Goal: Task Accomplishment & Management: Complete application form

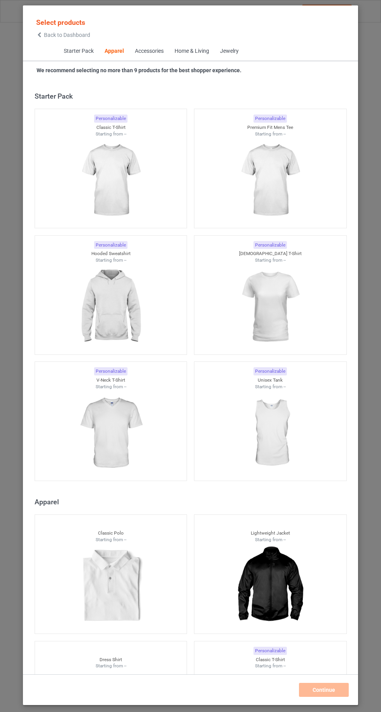
scroll to position [416, 0]
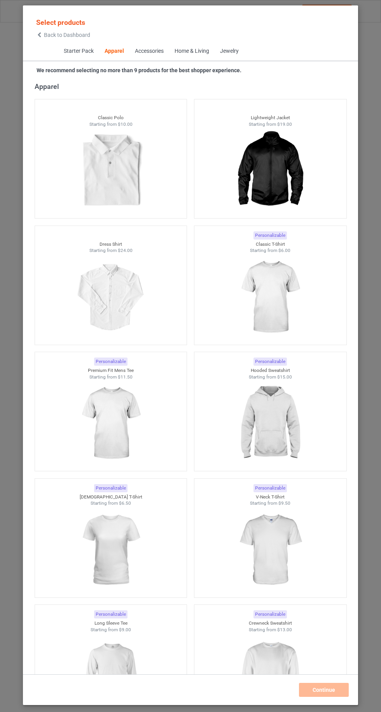
click at [275, 312] on img at bounding box center [270, 297] width 70 height 87
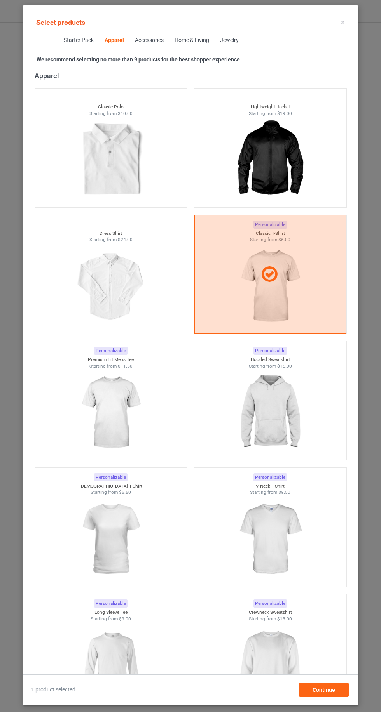
click at [134, 430] on img at bounding box center [111, 412] width 70 height 87
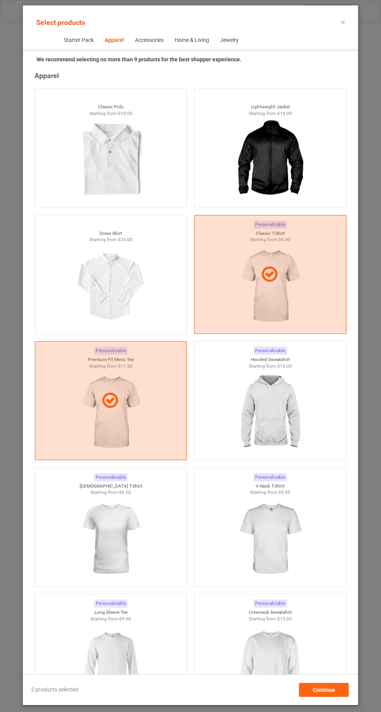
click at [280, 406] on img at bounding box center [270, 412] width 70 height 87
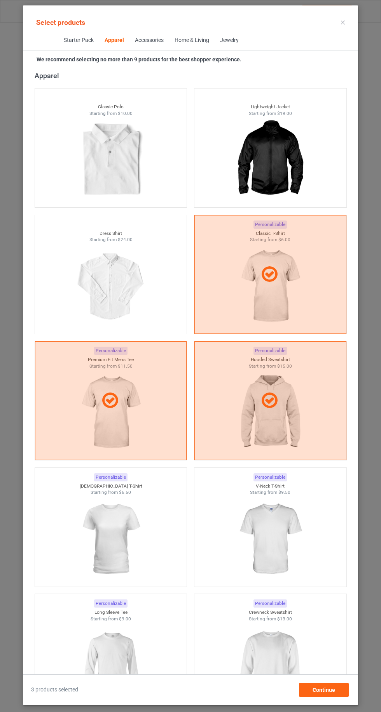
click at [128, 536] on img at bounding box center [111, 539] width 70 height 87
click at [285, 525] on img at bounding box center [270, 539] width 70 height 87
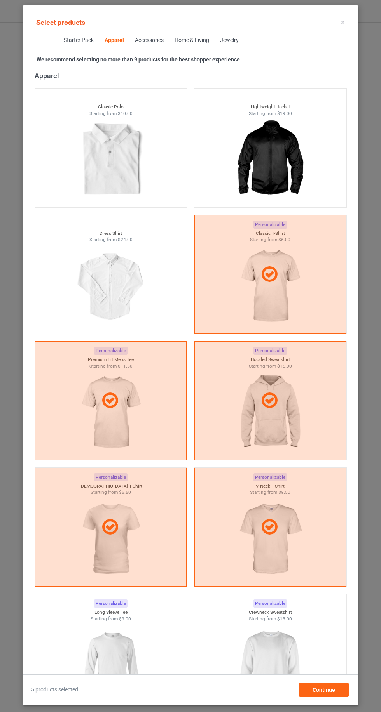
click at [132, 644] on img at bounding box center [111, 665] width 70 height 87
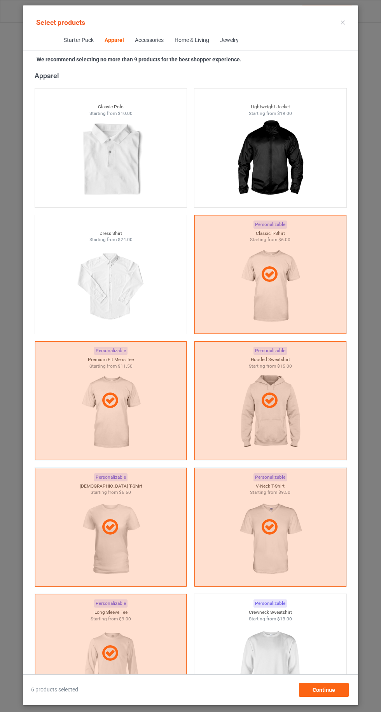
click at [270, 659] on img at bounding box center [270, 665] width 70 height 87
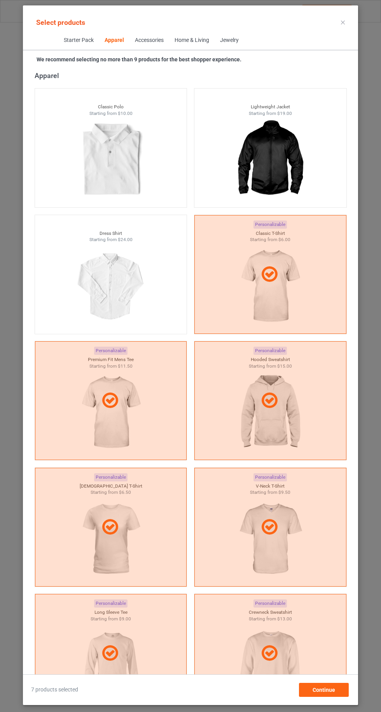
click at [352, 10] on div "Select products Starter Pack Apparel Accessories Home & Living Jewelry We recom…" at bounding box center [190, 355] width 335 height 700
click at [348, 8] on div "Select products Starter Pack Apparel Accessories Home & Living Jewelry We recom…" at bounding box center [190, 355] width 335 height 700
click at [343, 22] on icon at bounding box center [343, 23] width 4 height 4
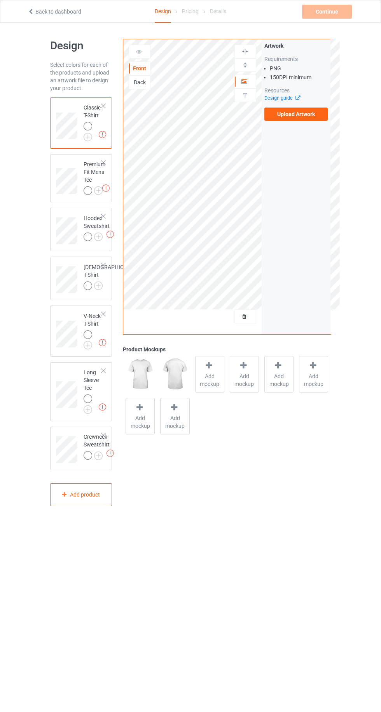
click at [0, 0] on img at bounding box center [0, 0] width 0 height 0
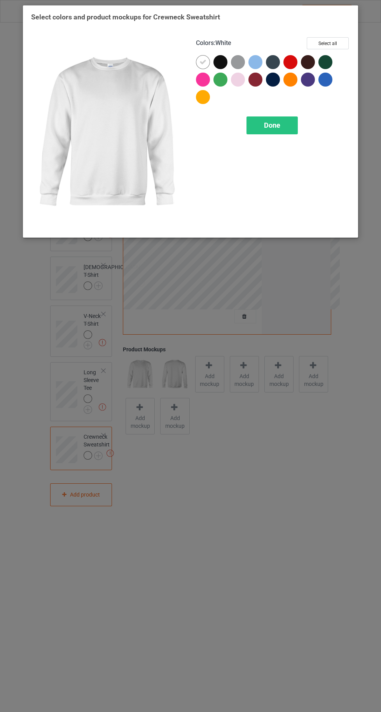
click at [215, 66] on div at bounding box center [221, 63] width 17 height 17
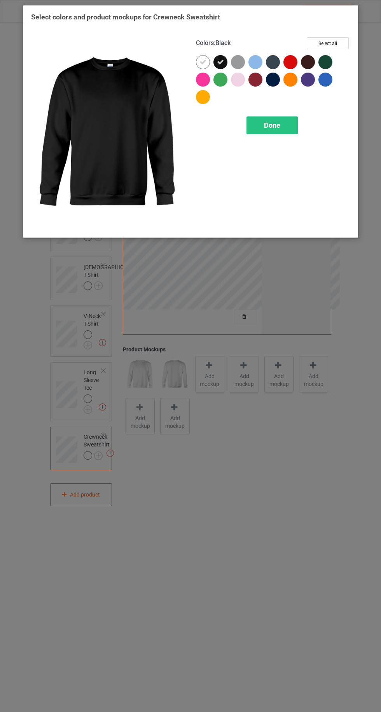
click at [263, 78] on div at bounding box center [256, 81] width 17 height 17
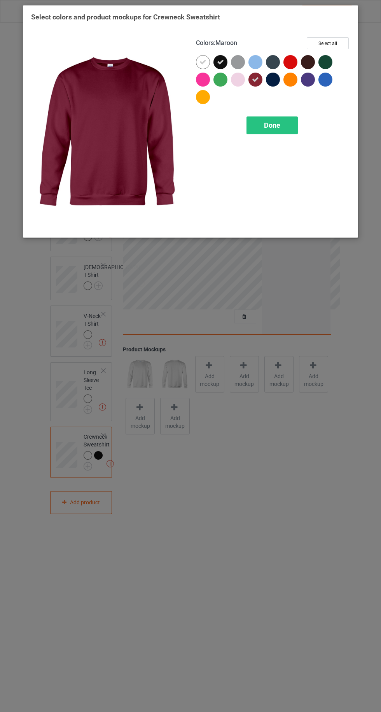
click at [274, 59] on div at bounding box center [273, 62] width 14 height 14
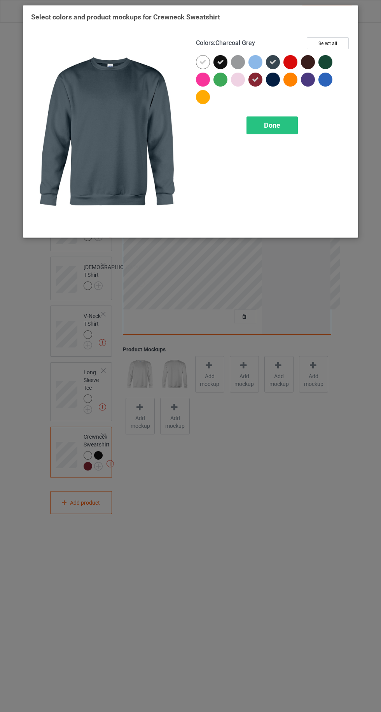
click at [220, 62] on icon at bounding box center [220, 62] width 7 height 7
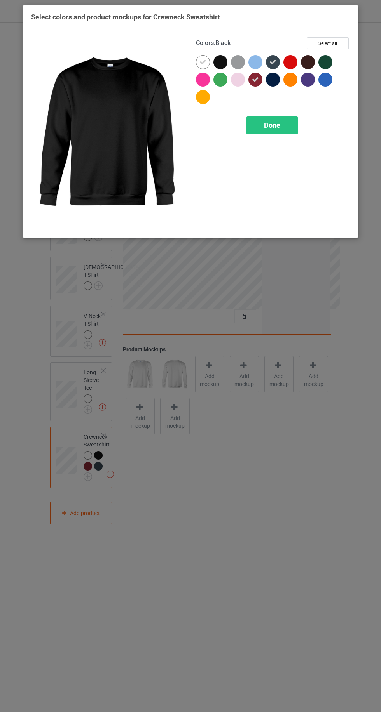
click at [220, 65] on div at bounding box center [220, 62] width 14 height 14
click at [202, 62] on icon at bounding box center [202, 62] width 7 height 7
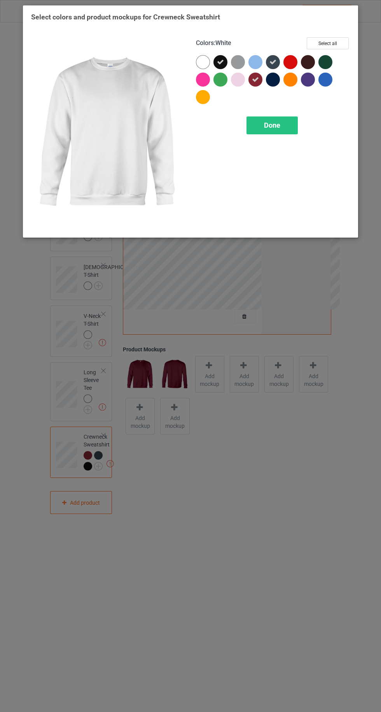
click at [271, 81] on div at bounding box center [273, 80] width 14 height 14
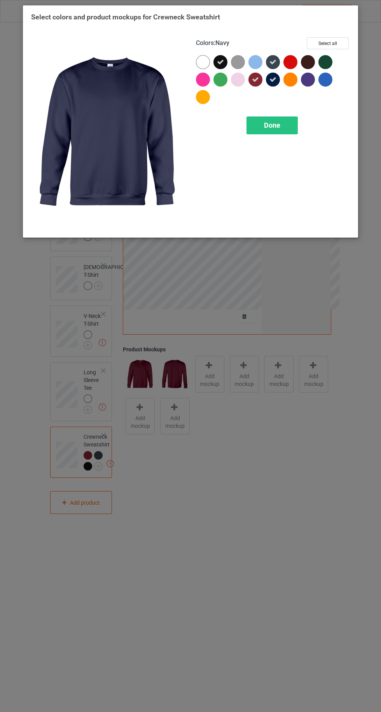
click at [313, 59] on div at bounding box center [308, 62] width 14 height 14
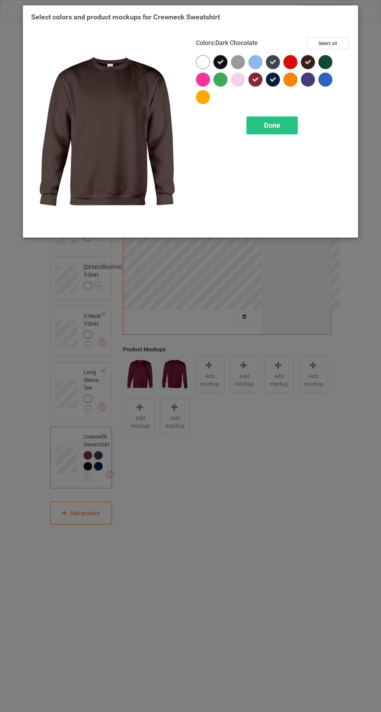
click at [309, 75] on div at bounding box center [308, 80] width 14 height 14
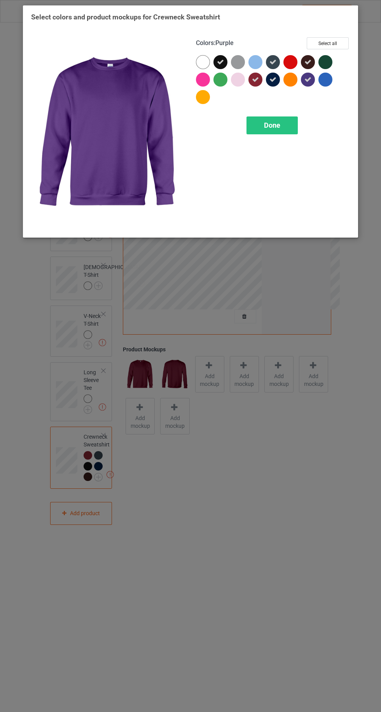
click at [327, 62] on div at bounding box center [325, 62] width 14 height 14
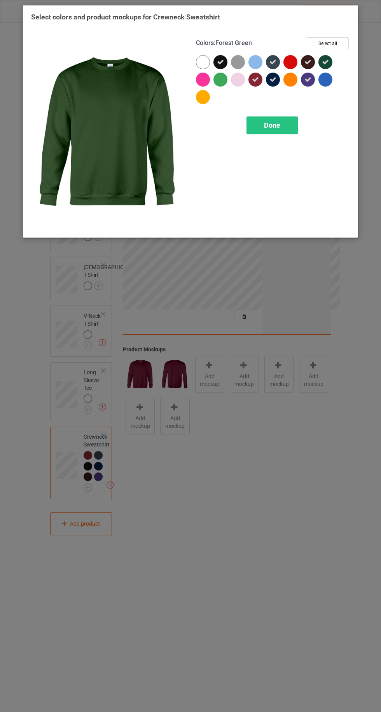
click at [290, 124] on div "Done" at bounding box center [271, 126] width 51 height 18
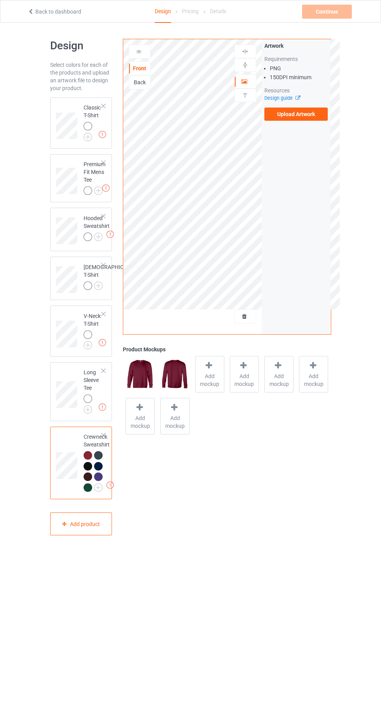
click at [100, 435] on div "Missing artworks Crewneck Sweatshirt" at bounding box center [81, 463] width 62 height 73
click at [0, 0] on img at bounding box center [0, 0] width 0 height 0
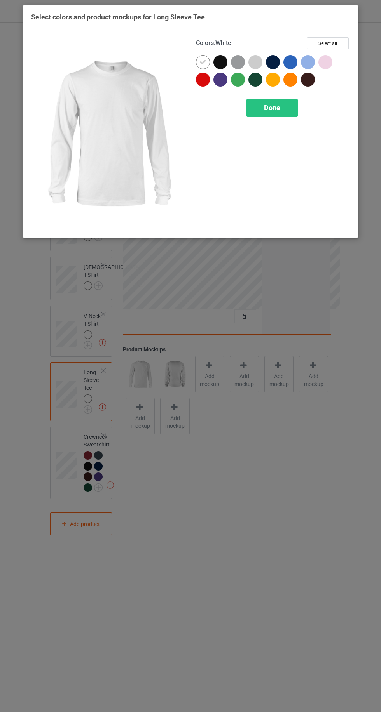
click at [200, 85] on div at bounding box center [203, 80] width 14 height 14
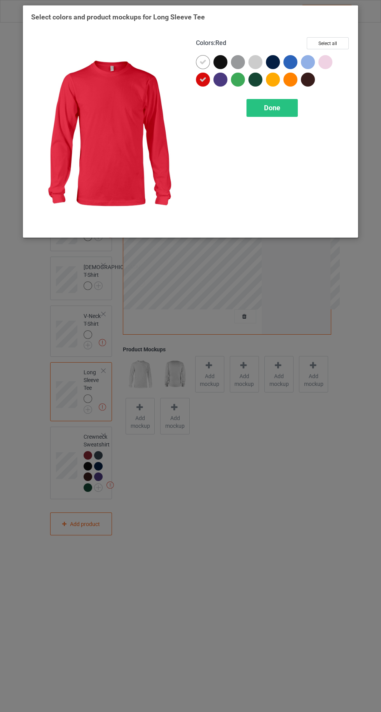
click at [218, 64] on div at bounding box center [220, 62] width 14 height 14
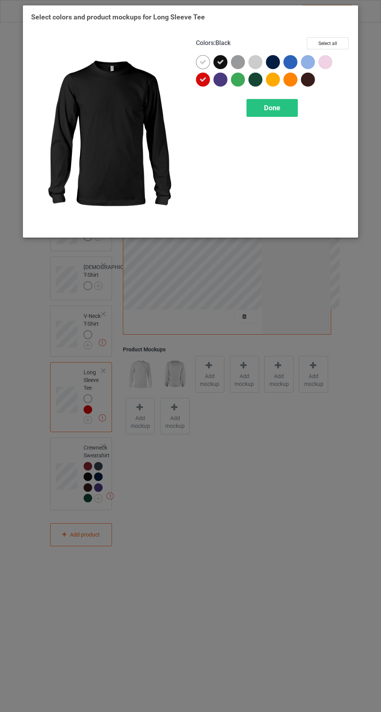
click at [202, 62] on icon at bounding box center [202, 62] width 7 height 7
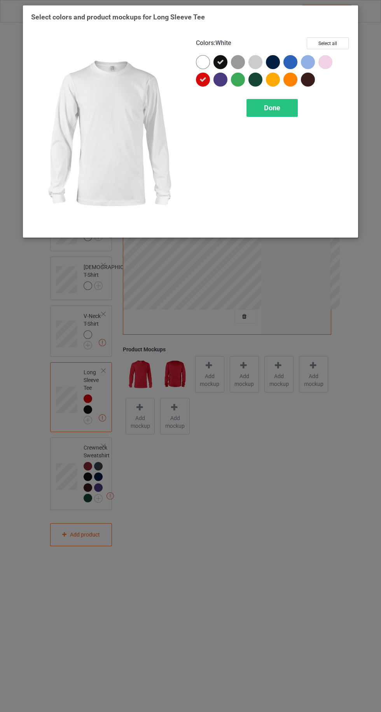
click at [314, 78] on div at bounding box center [308, 80] width 14 height 14
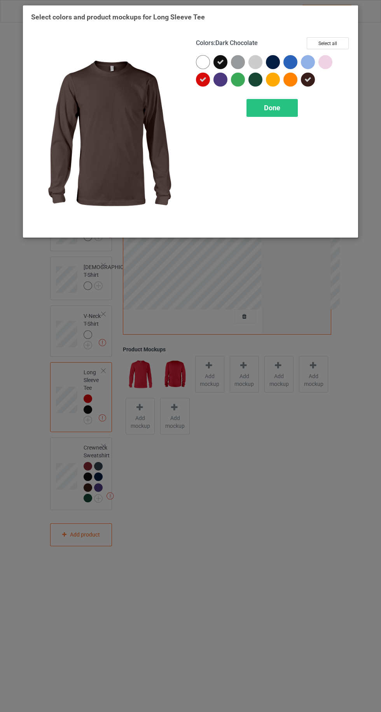
click at [267, 60] on div at bounding box center [273, 62] width 14 height 14
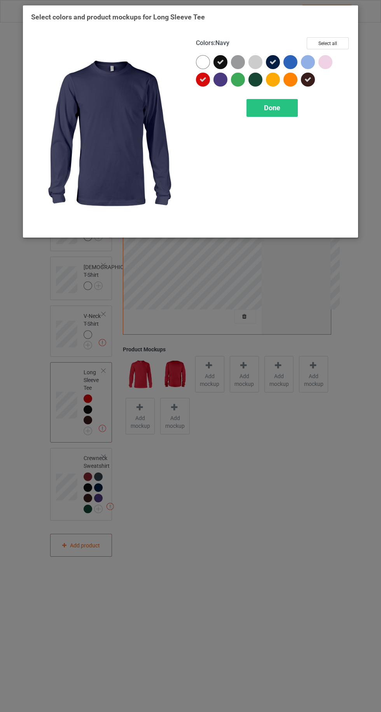
click at [266, 106] on span "Done" at bounding box center [272, 108] width 16 height 8
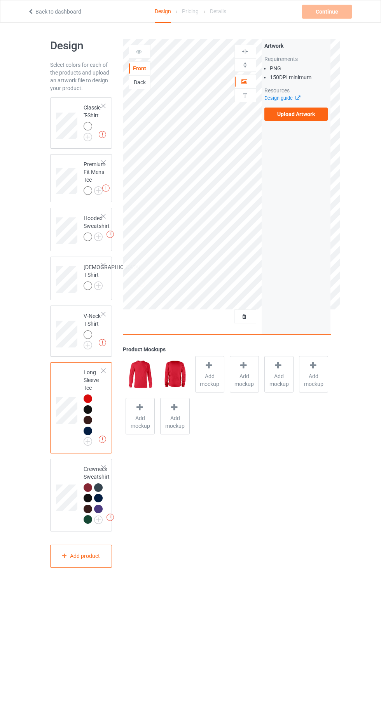
click at [0, 0] on img at bounding box center [0, 0] width 0 height 0
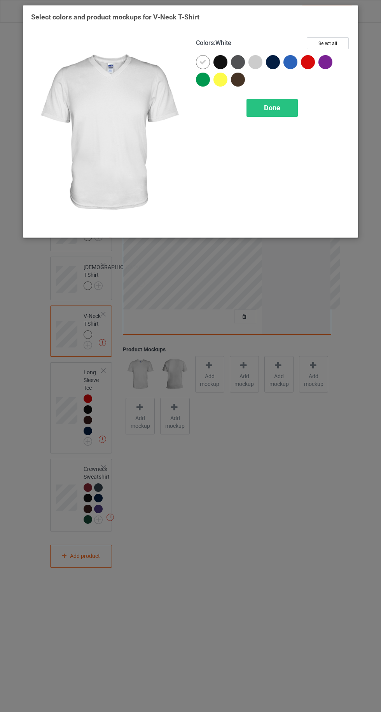
click at [235, 80] on div at bounding box center [238, 80] width 14 height 14
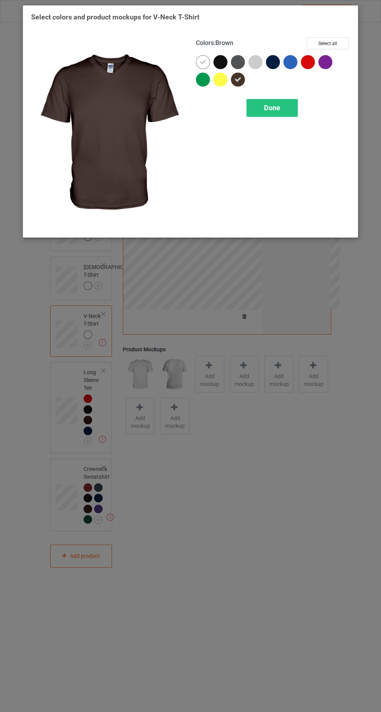
click at [304, 62] on div at bounding box center [308, 62] width 14 height 14
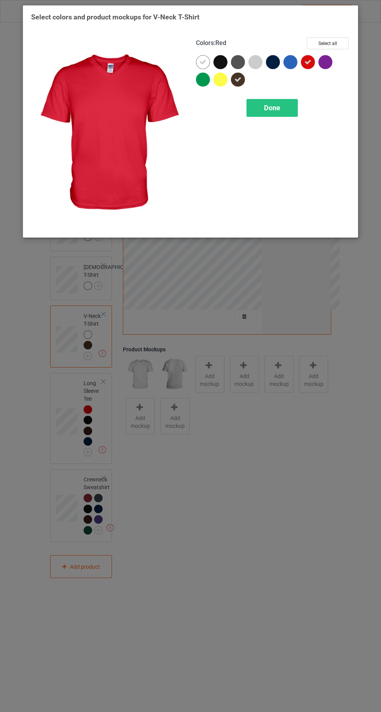
click at [217, 64] on div at bounding box center [220, 62] width 14 height 14
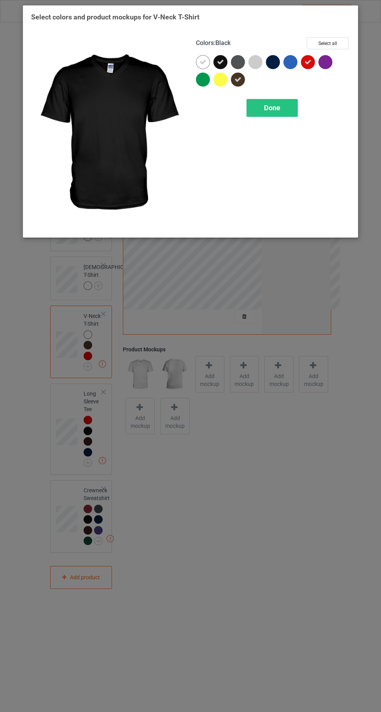
click at [202, 62] on icon at bounding box center [202, 62] width 7 height 7
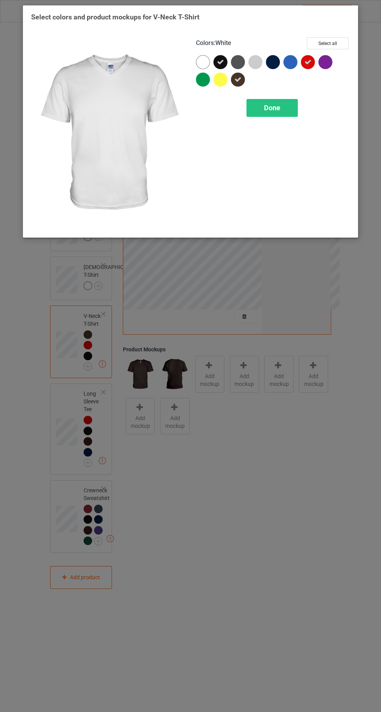
click at [232, 55] on div at bounding box center [239, 63] width 17 height 17
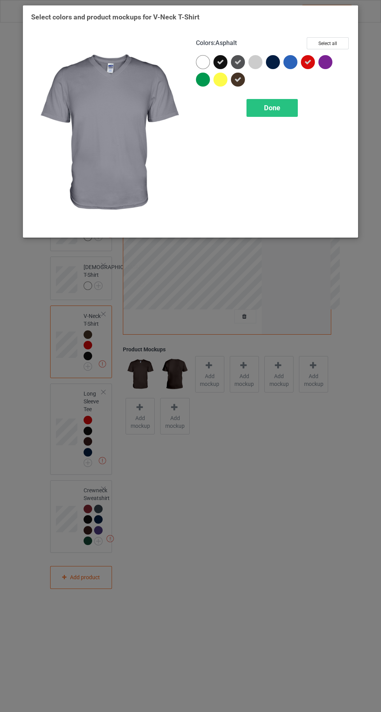
click at [276, 64] on div at bounding box center [273, 62] width 14 height 14
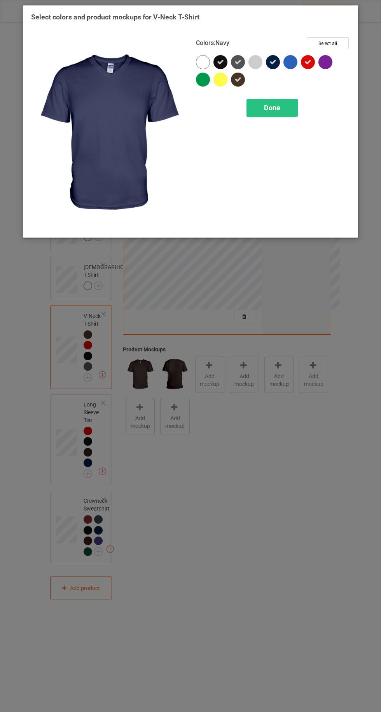
click at [273, 107] on span "Done" at bounding box center [272, 108] width 16 height 8
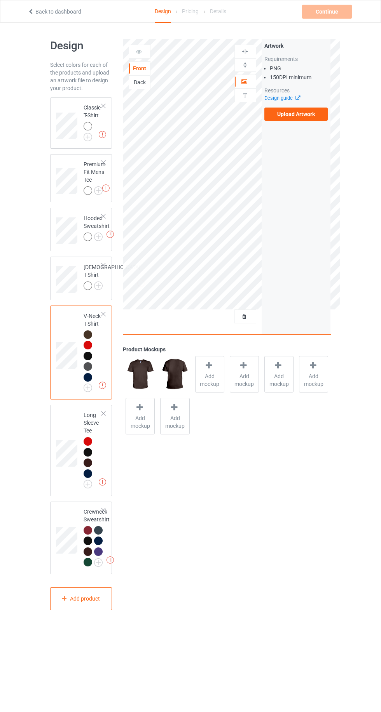
click at [0, 0] on img at bounding box center [0, 0] width 0 height 0
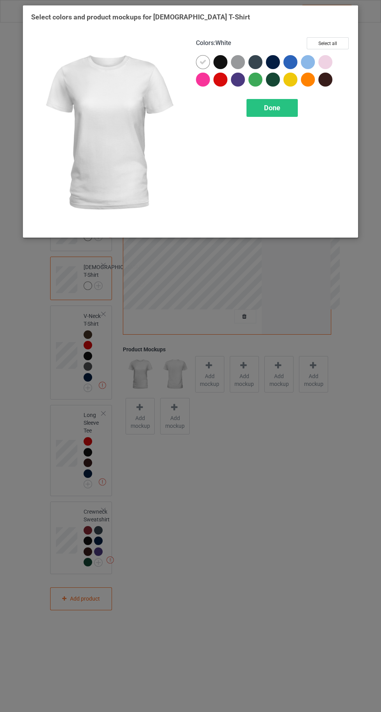
click at [223, 78] on div at bounding box center [220, 80] width 14 height 14
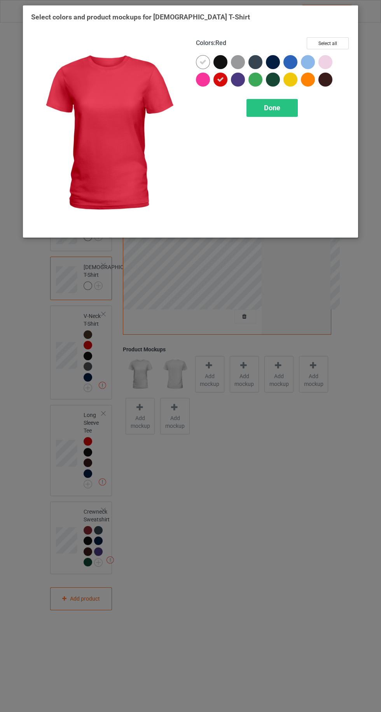
click at [202, 62] on icon at bounding box center [202, 62] width 7 height 7
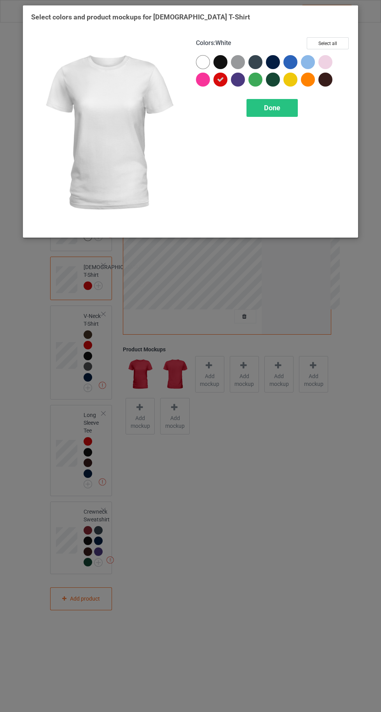
click at [222, 64] on div at bounding box center [220, 62] width 14 height 14
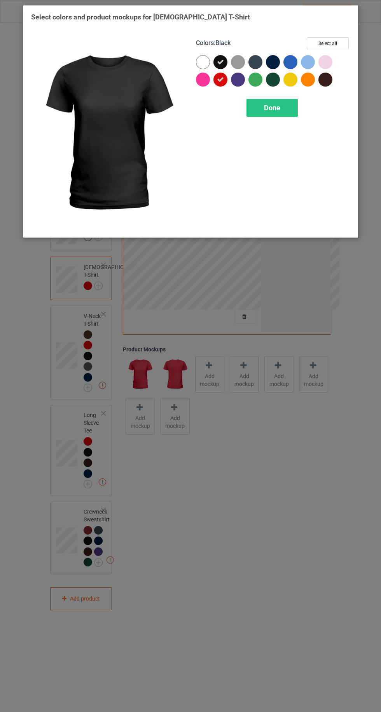
click at [273, 62] on div at bounding box center [273, 62] width 14 height 14
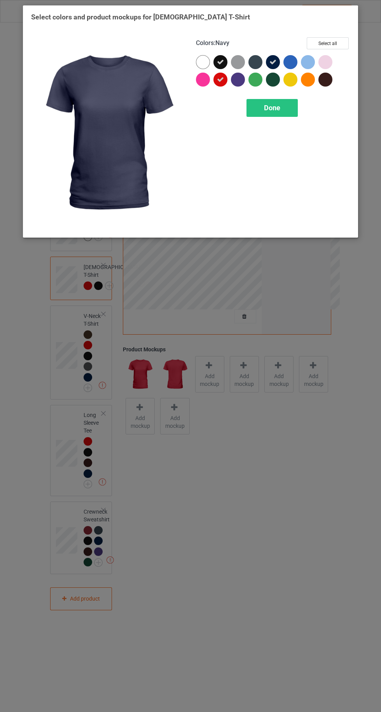
click at [276, 89] on div at bounding box center [274, 81] width 17 height 17
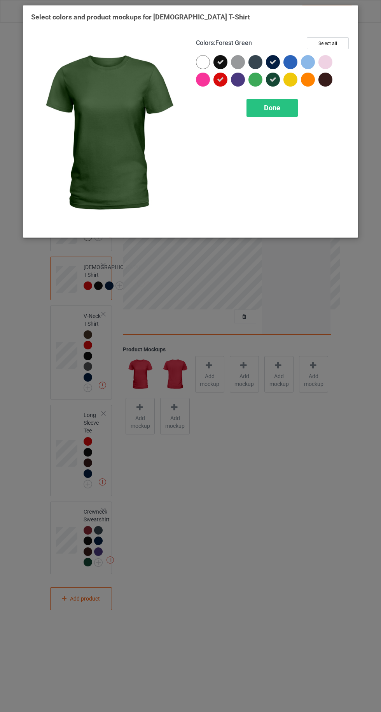
click at [291, 113] on div "Done" at bounding box center [271, 108] width 51 height 18
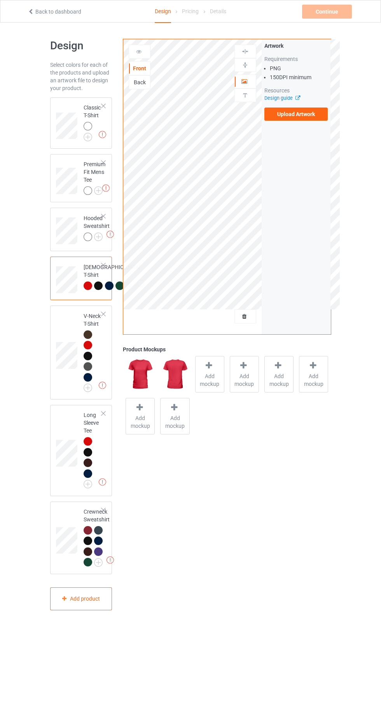
click at [0, 0] on img at bounding box center [0, 0] width 0 height 0
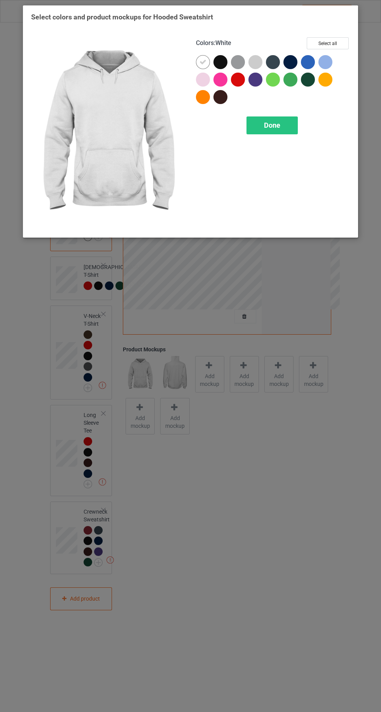
click at [235, 82] on div at bounding box center [238, 80] width 14 height 14
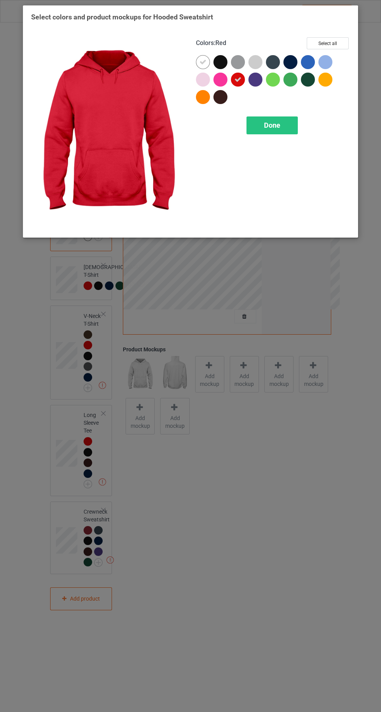
click at [223, 102] on div at bounding box center [220, 97] width 14 height 14
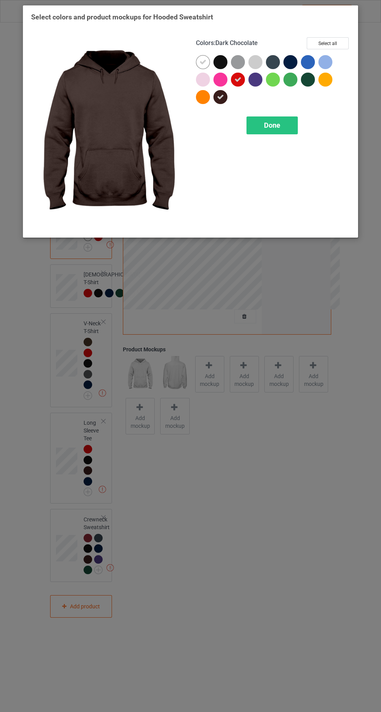
click at [221, 63] on div at bounding box center [220, 62] width 14 height 14
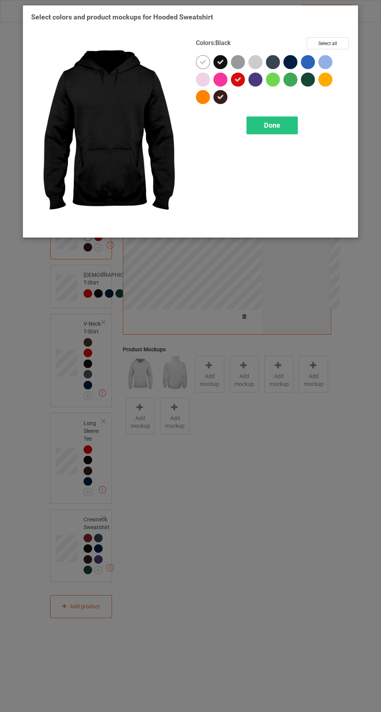
click at [292, 56] on div at bounding box center [290, 62] width 14 height 14
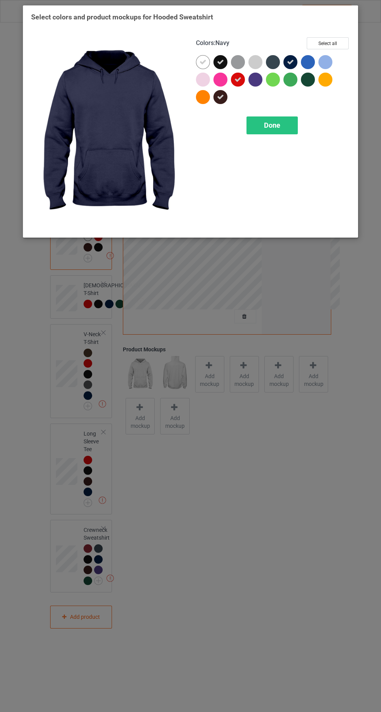
click at [279, 126] on span "Done" at bounding box center [272, 125] width 16 height 8
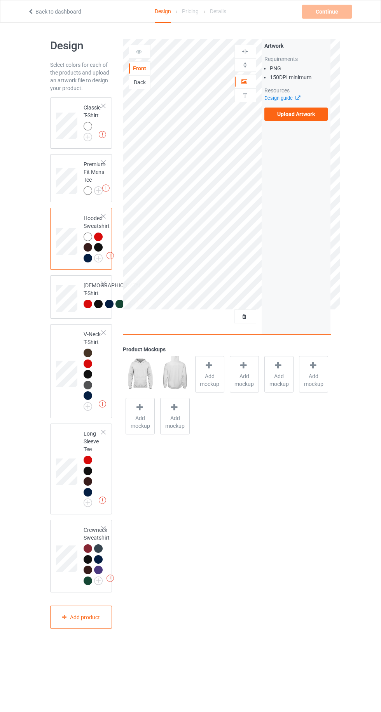
click at [0, 0] on img at bounding box center [0, 0] width 0 height 0
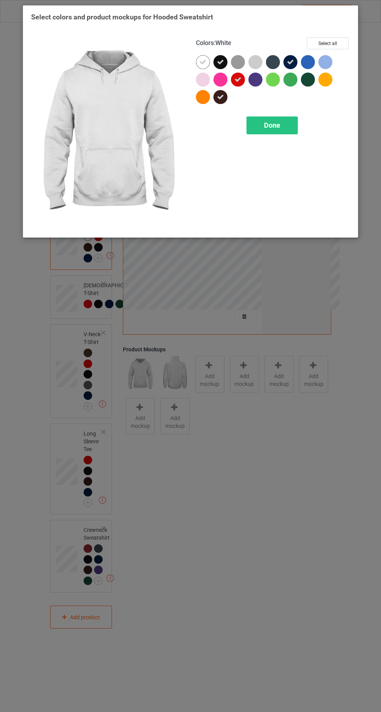
click at [202, 62] on icon at bounding box center [202, 62] width 7 height 7
click at [266, 121] on span "Done" at bounding box center [272, 125] width 16 height 8
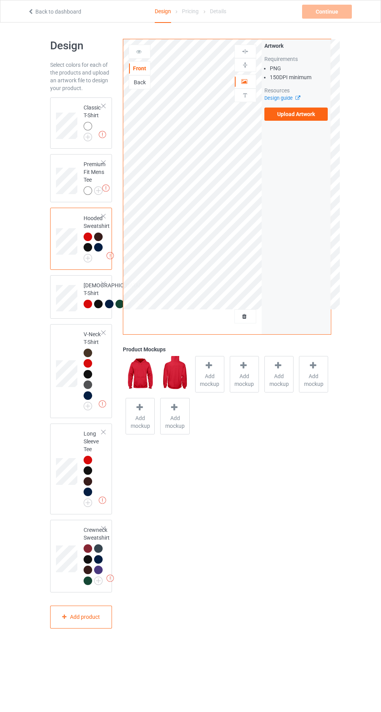
click at [0, 0] on img at bounding box center [0, 0] width 0 height 0
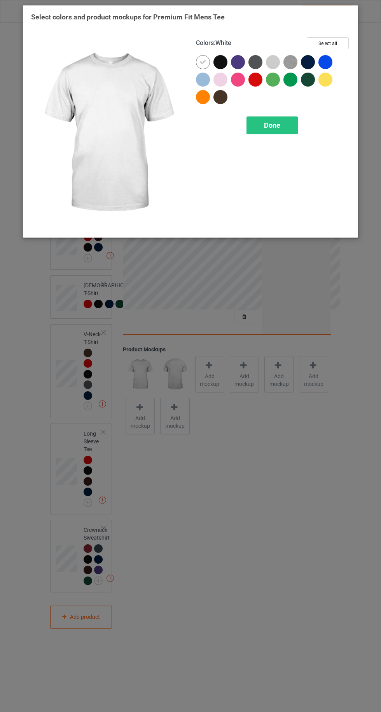
click at [216, 59] on div at bounding box center [220, 62] width 14 height 14
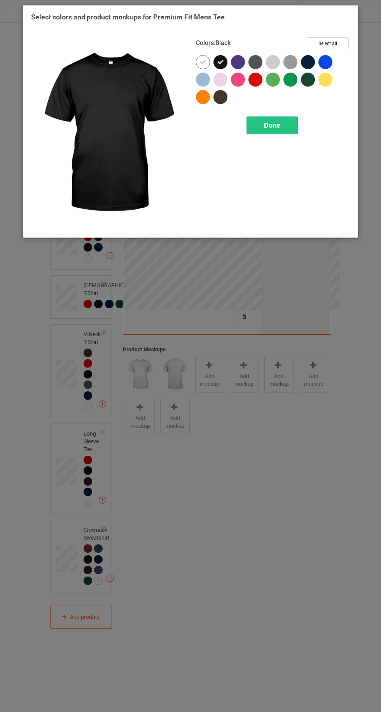
click at [201, 63] on icon at bounding box center [202, 62] width 7 height 7
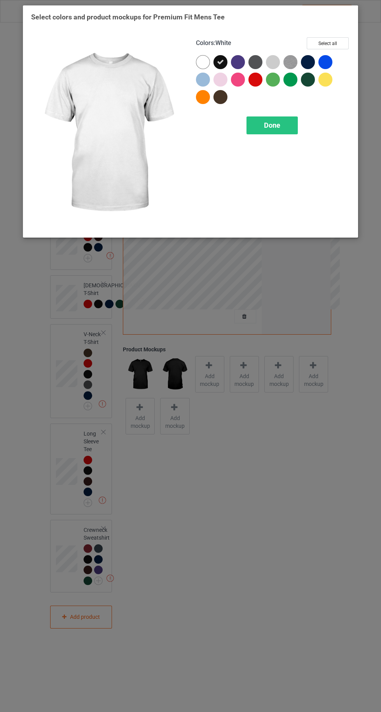
click at [252, 80] on div at bounding box center [255, 80] width 14 height 14
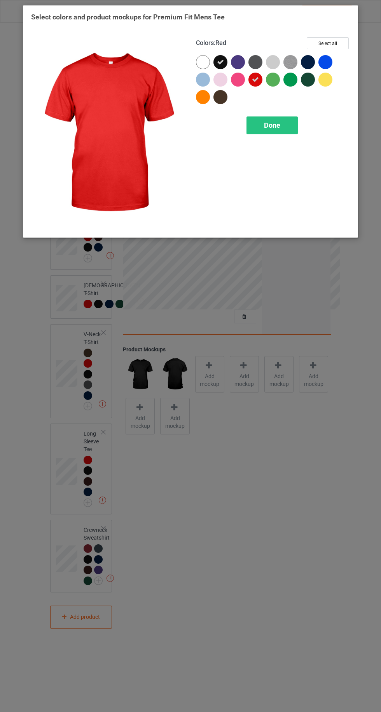
click at [224, 100] on div at bounding box center [220, 97] width 14 height 14
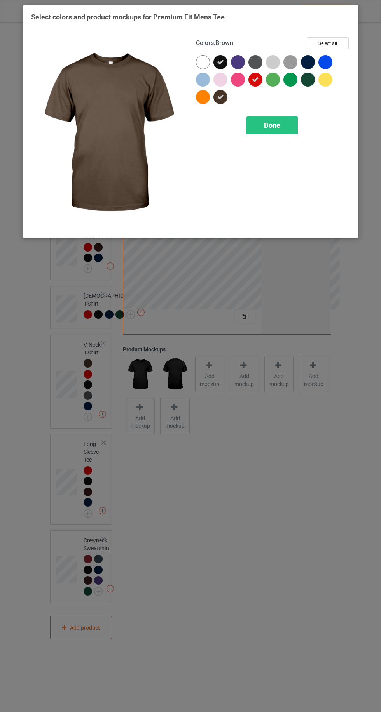
click at [239, 64] on div at bounding box center [238, 62] width 14 height 14
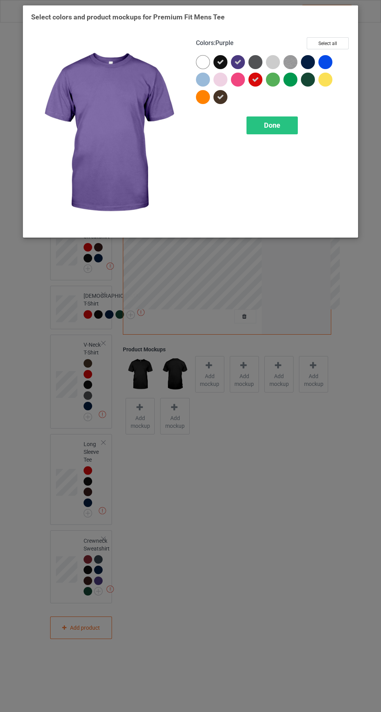
click at [254, 67] on div at bounding box center [255, 62] width 14 height 14
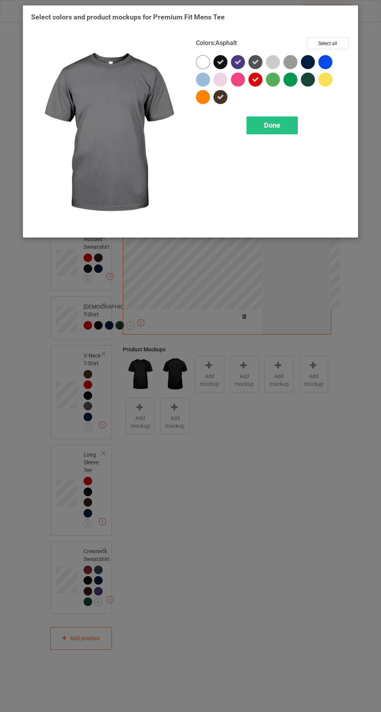
click at [306, 61] on div at bounding box center [308, 62] width 14 height 14
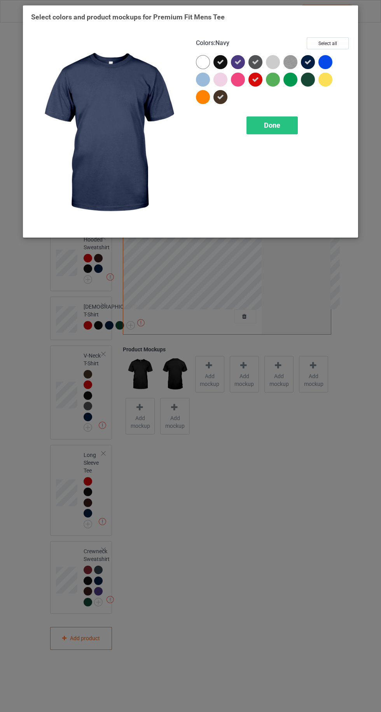
click at [282, 122] on div "Done" at bounding box center [271, 126] width 51 height 18
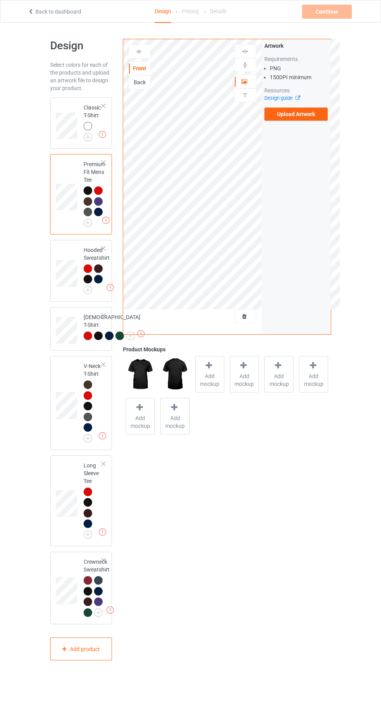
click at [0, 0] on img at bounding box center [0, 0] width 0 height 0
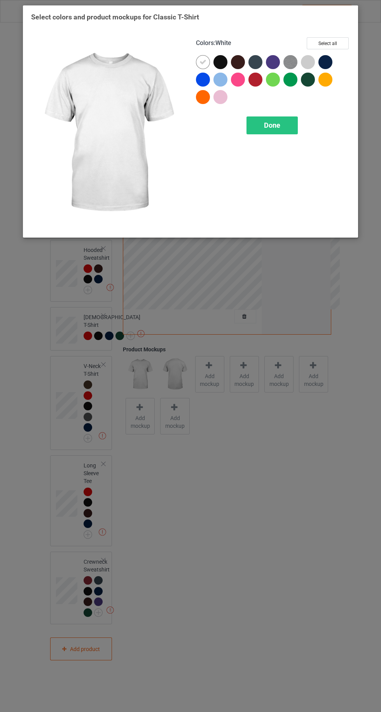
click at [251, 78] on div at bounding box center [255, 80] width 14 height 14
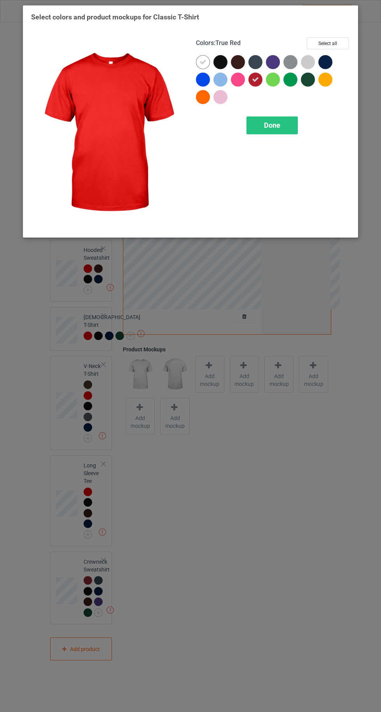
click at [200, 99] on div at bounding box center [203, 97] width 14 height 14
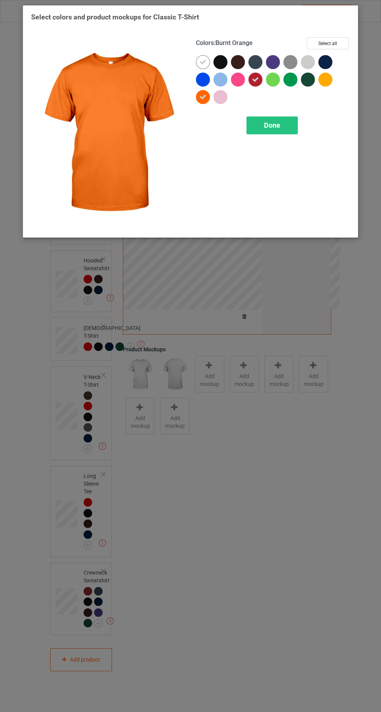
click at [202, 62] on icon at bounding box center [202, 62] width 7 height 7
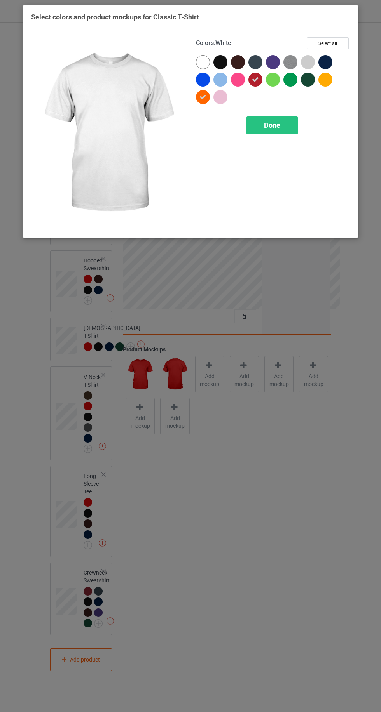
click at [218, 61] on div at bounding box center [220, 62] width 14 height 14
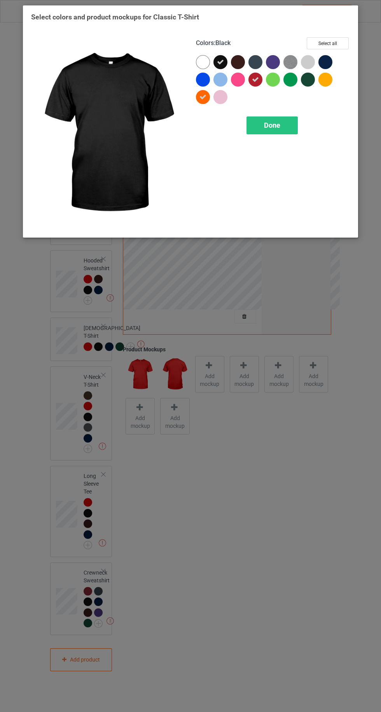
click at [236, 64] on div at bounding box center [238, 62] width 14 height 14
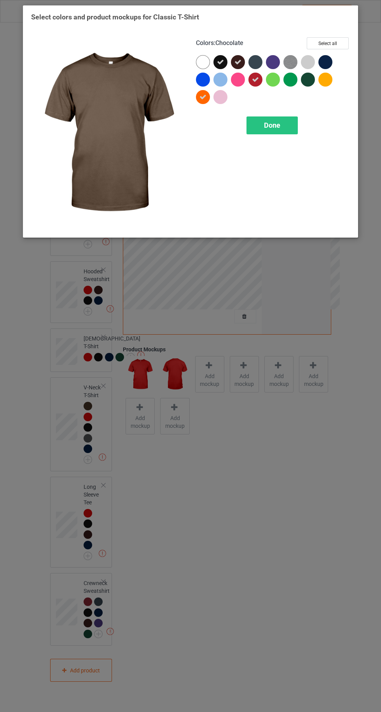
click at [261, 66] on div at bounding box center [255, 62] width 14 height 14
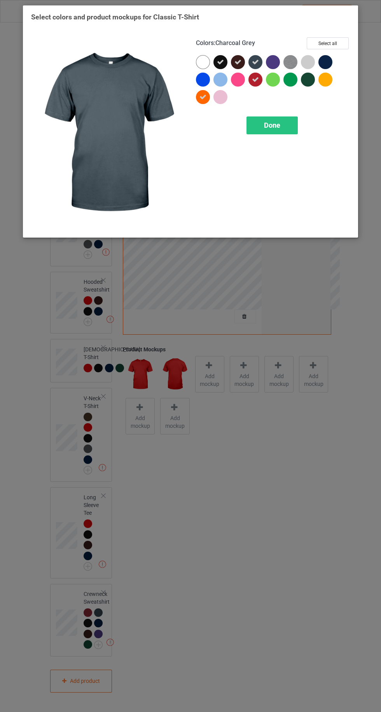
click at [276, 68] on div at bounding box center [273, 62] width 14 height 14
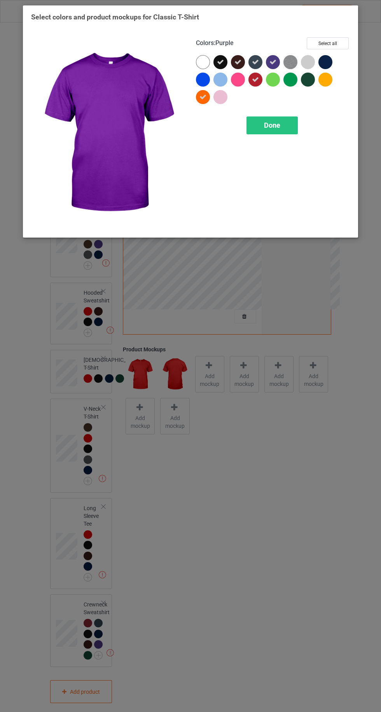
click at [334, 57] on div at bounding box center [326, 63] width 17 height 17
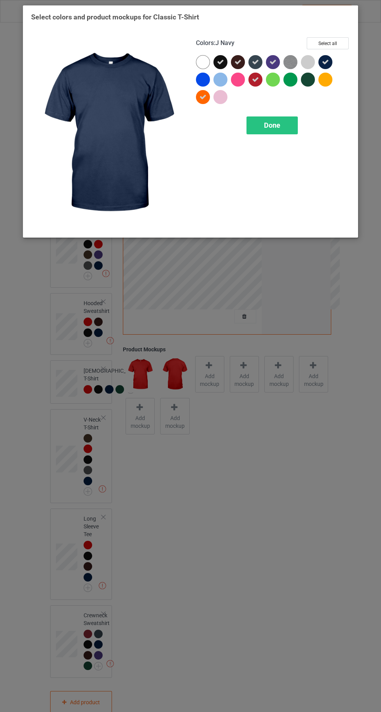
click at [314, 80] on div at bounding box center [308, 80] width 14 height 14
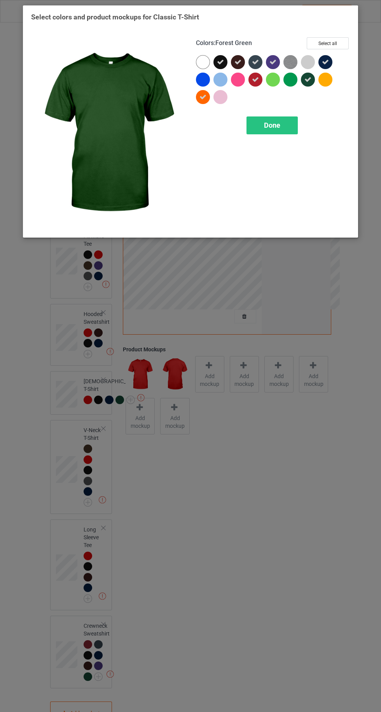
click at [287, 127] on div "Done" at bounding box center [271, 126] width 51 height 18
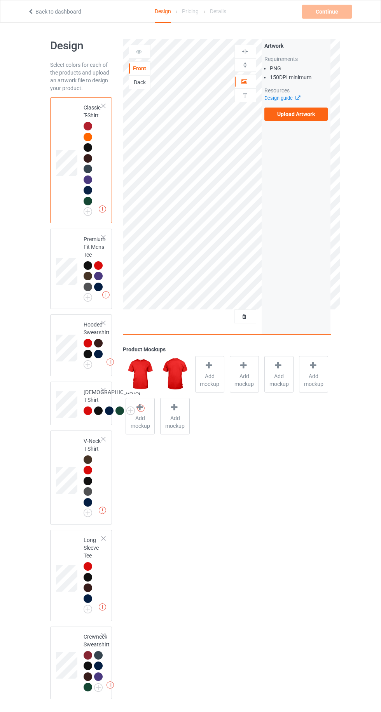
click at [311, 113] on label "Upload Artwork" at bounding box center [296, 114] width 64 height 13
click at [0, 0] on input "Upload Artwork" at bounding box center [0, 0] width 0 height 0
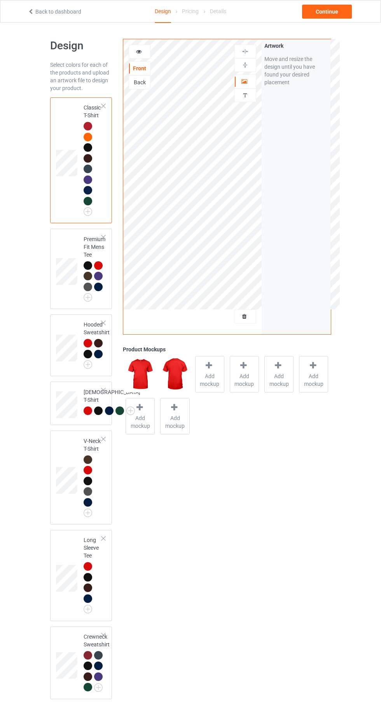
click at [201, 370] on div "Add mockup" at bounding box center [209, 374] width 29 height 37
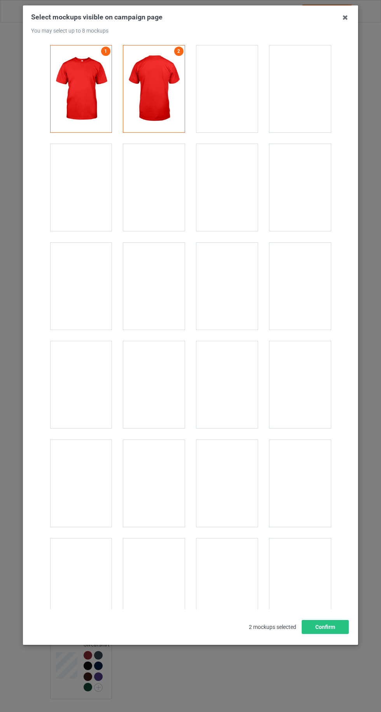
click at [172, 291] on div at bounding box center [153, 286] width 61 height 87
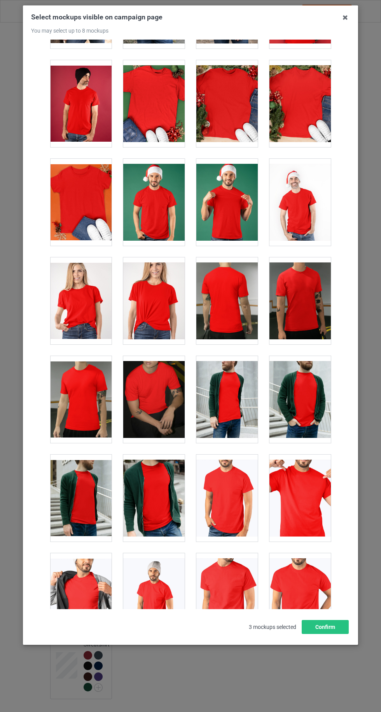
scroll to position [1205, 0]
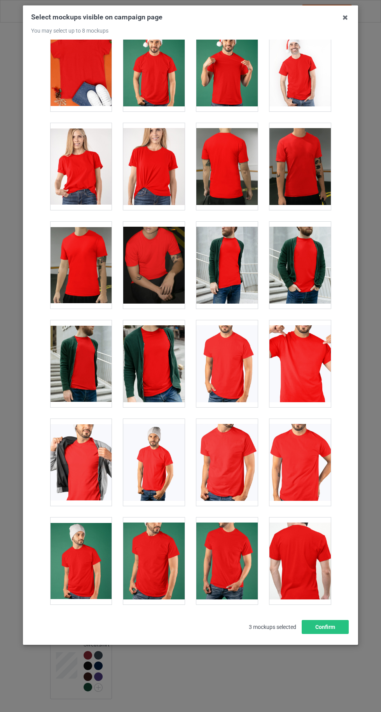
click at [91, 169] on div at bounding box center [80, 166] width 61 height 87
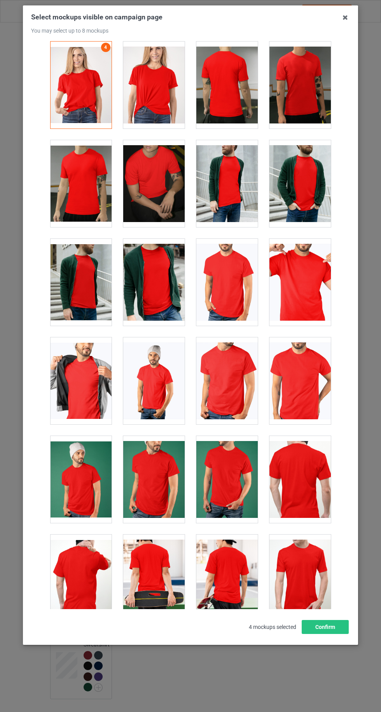
click at [315, 279] on div at bounding box center [299, 282] width 61 height 87
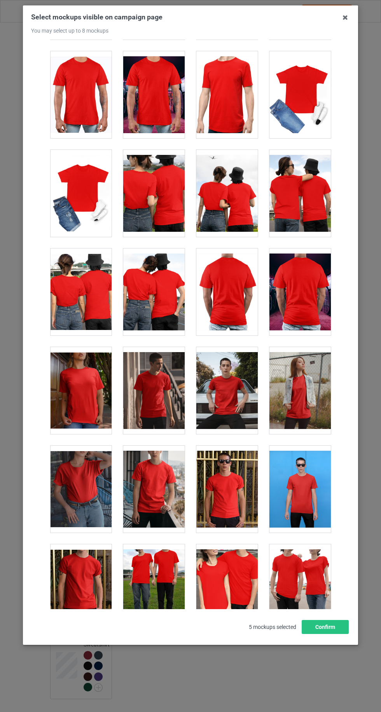
scroll to position [3647, 0]
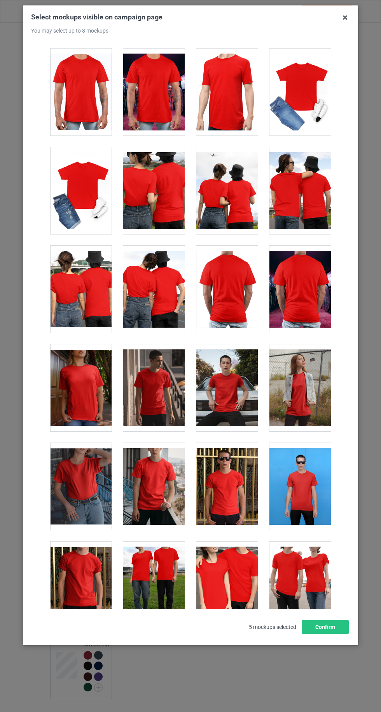
click at [297, 114] on div at bounding box center [299, 92] width 61 height 87
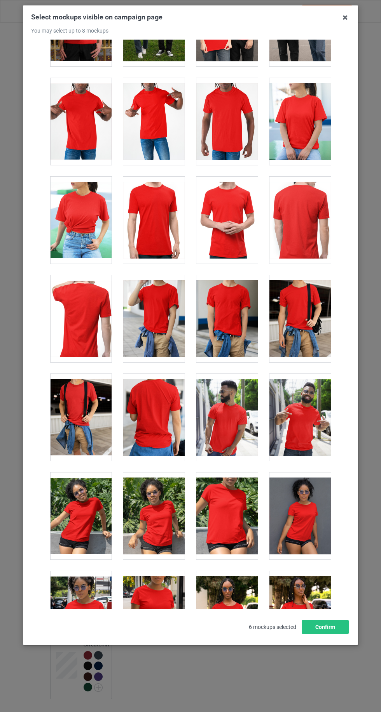
scroll to position [4351, 0]
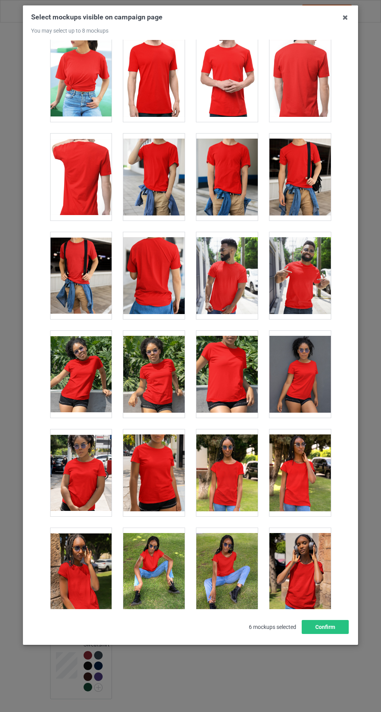
click at [85, 92] on div at bounding box center [80, 78] width 61 height 87
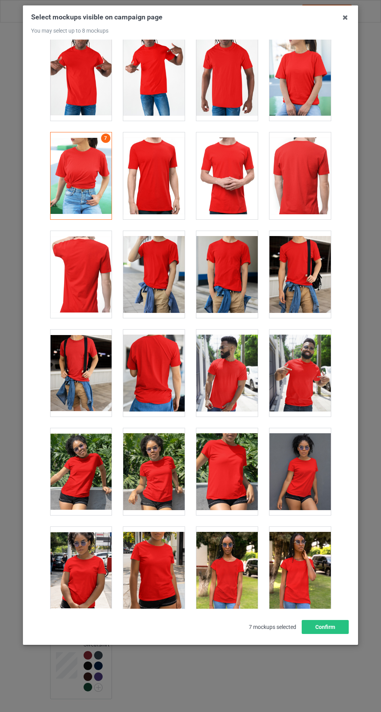
scroll to position [4252, 0]
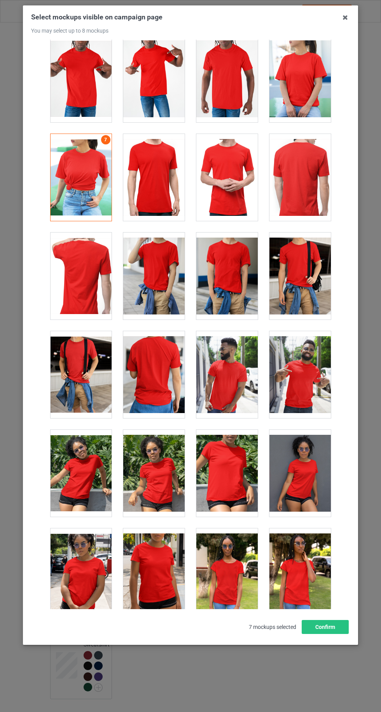
click at [83, 177] on div at bounding box center [80, 177] width 61 height 87
click at [97, 173] on div at bounding box center [80, 177] width 61 height 87
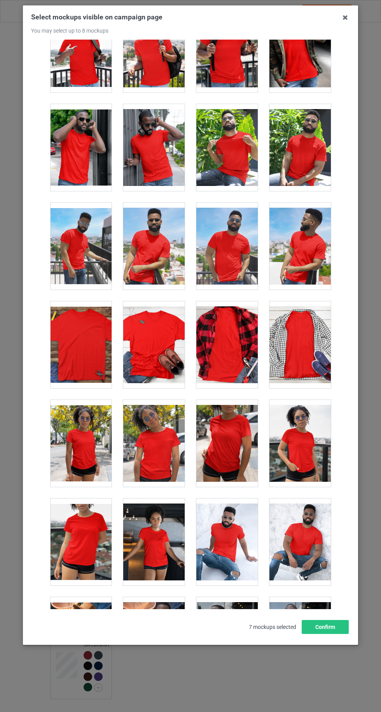
scroll to position [4973, 0]
click at [164, 323] on div at bounding box center [153, 344] width 61 height 87
click at [345, 18] on icon at bounding box center [345, 17] width 12 height 12
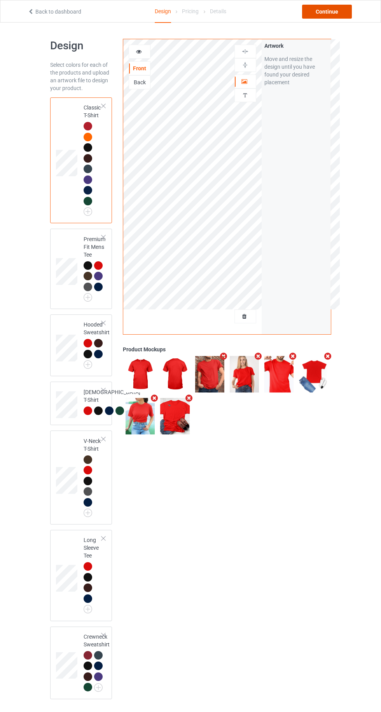
click at [340, 14] on div "Continue" at bounding box center [327, 12] width 50 height 14
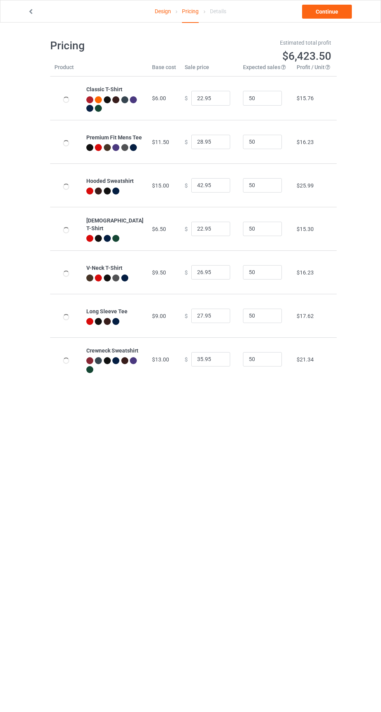
click at [340, 16] on link "Continue" at bounding box center [327, 12] width 50 height 14
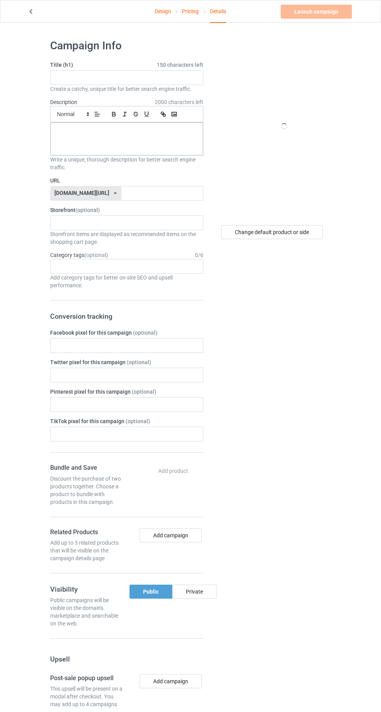
click at [150, 209] on label "Storefront (optional)" at bounding box center [126, 210] width 153 height 8
click at [130, 77] on input "text" at bounding box center [126, 77] width 153 height 15
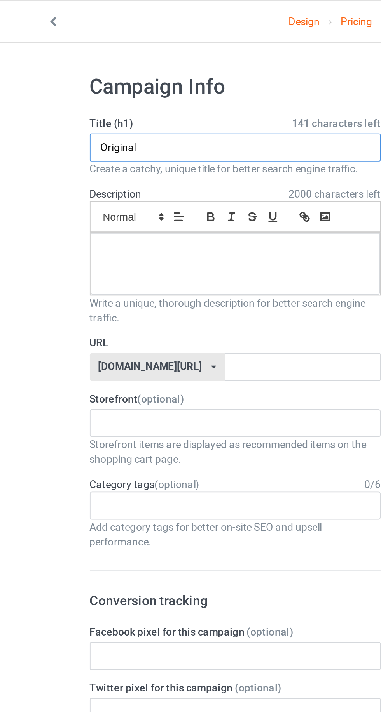
type input "Original"
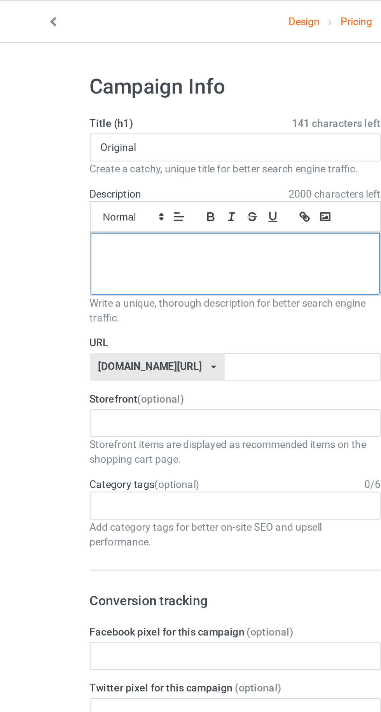
click at [128, 136] on div at bounding box center [126, 139] width 152 height 33
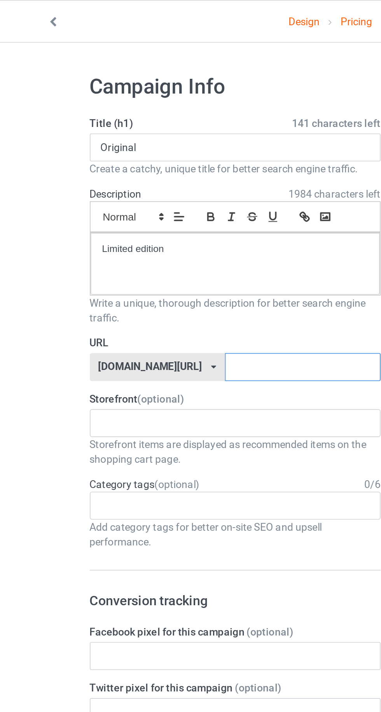
click at [156, 189] on input "text" at bounding box center [162, 193] width 82 height 15
type input "Gws"
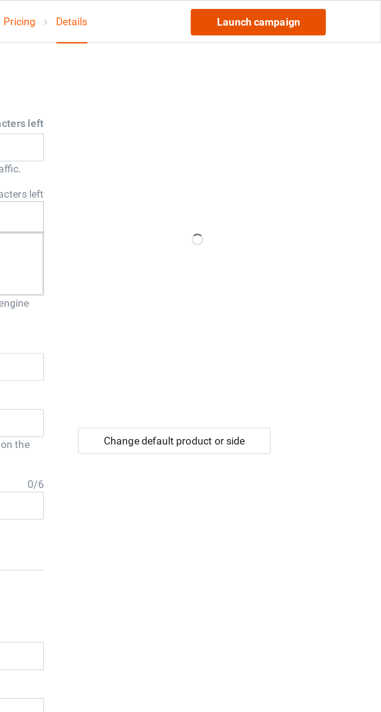
click at [332, 11] on link "Launch campaign" at bounding box center [315, 12] width 71 height 14
